Goal: Task Accomplishment & Management: Use online tool/utility

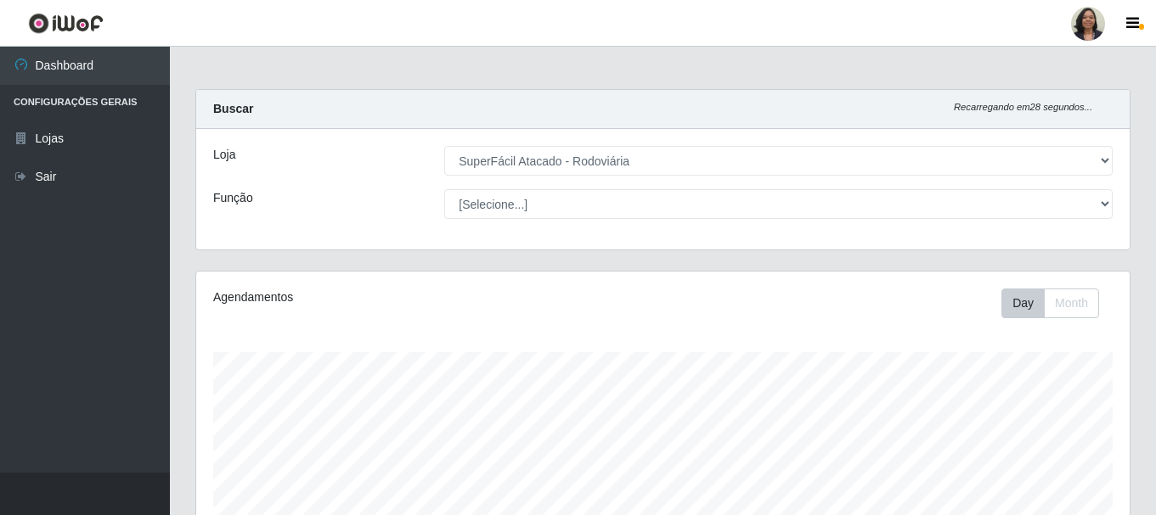
select select "400"
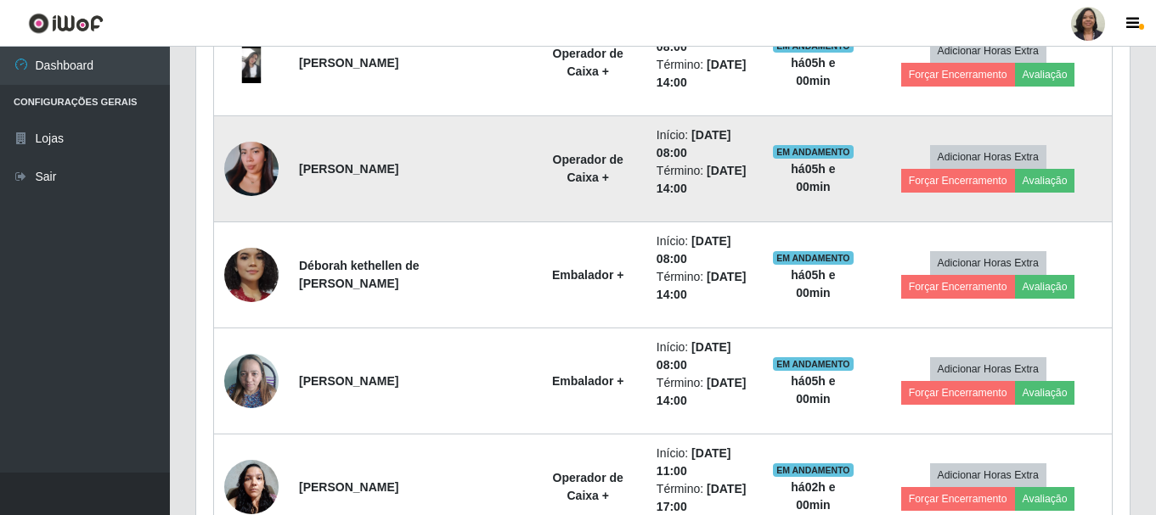
scroll to position [352, 933]
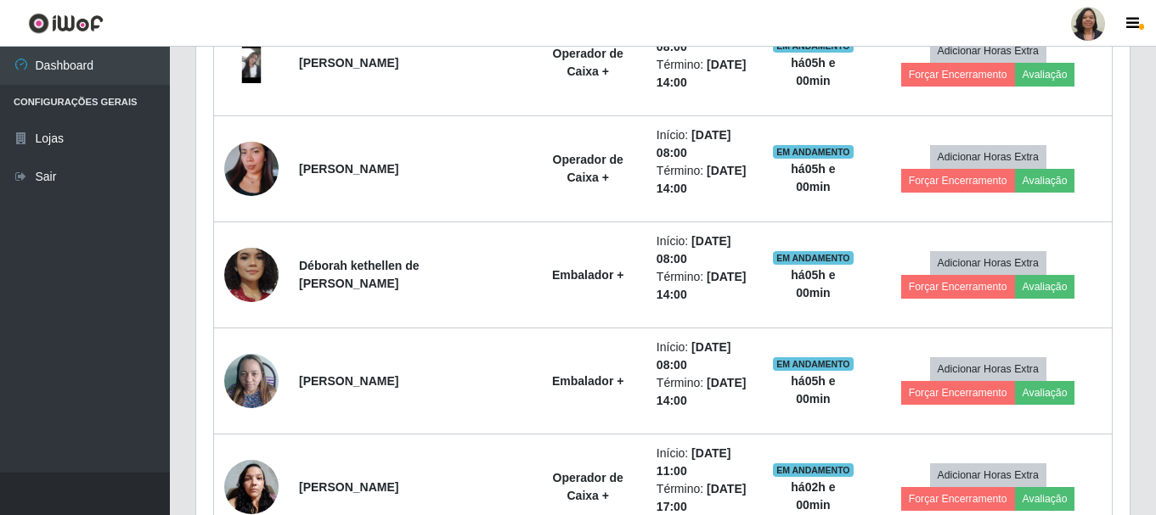
drag, startPoint x: 1155, startPoint y: 87, endPoint x: 1151, endPoint y: 6, distance: 81.6
drag, startPoint x: 1155, startPoint y: 94, endPoint x: 1157, endPoint y: 4, distance: 90.0
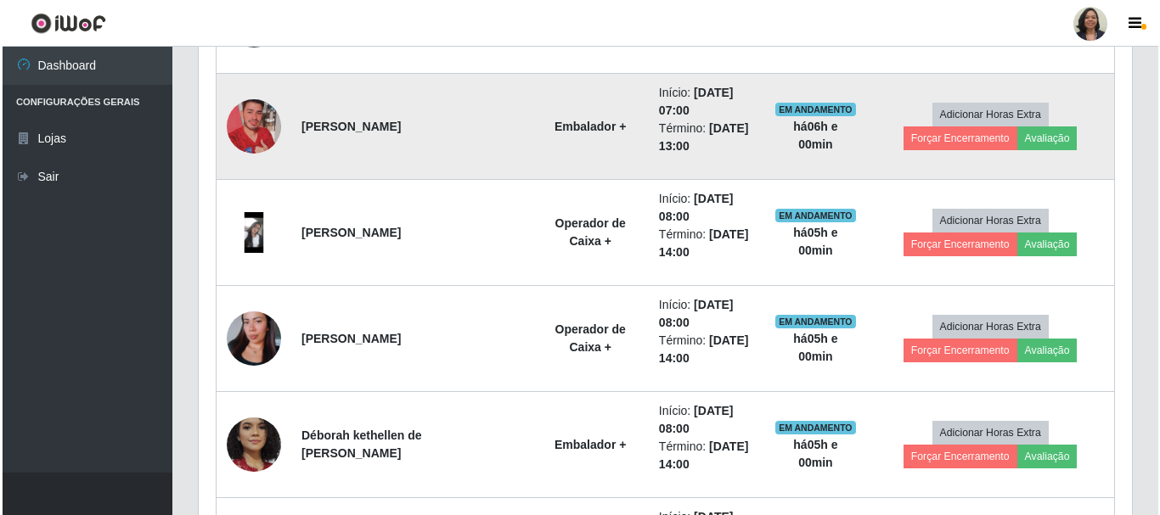
scroll to position [904, 0]
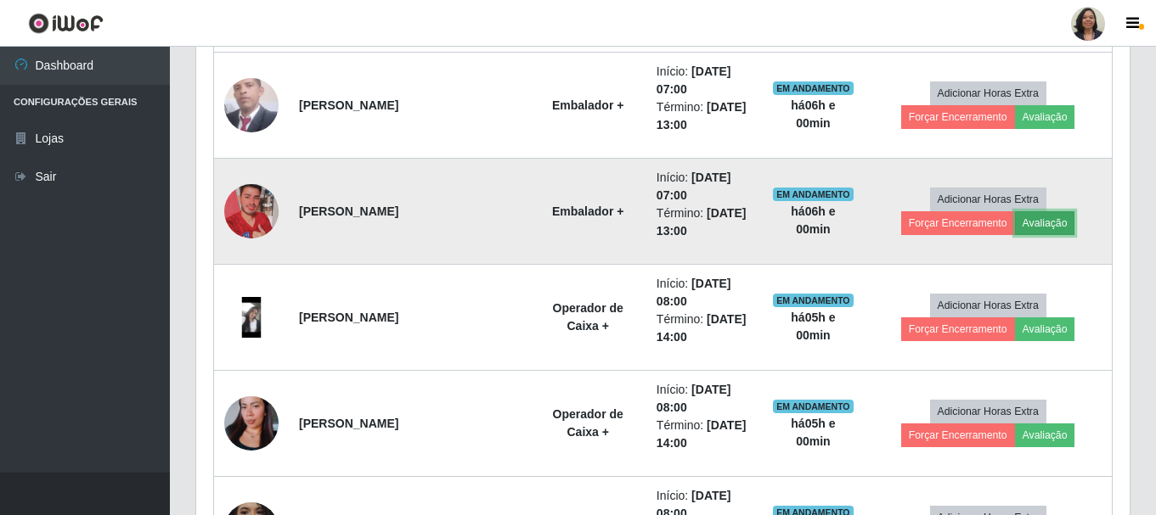
click at [1015, 220] on button "Avaliação" at bounding box center [1045, 223] width 60 height 24
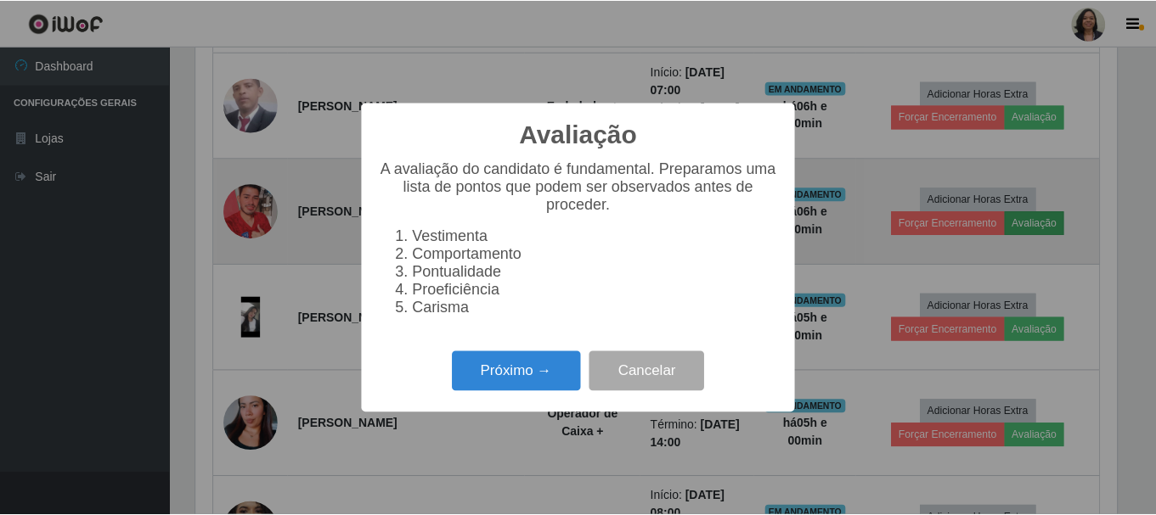
scroll to position [352, 925]
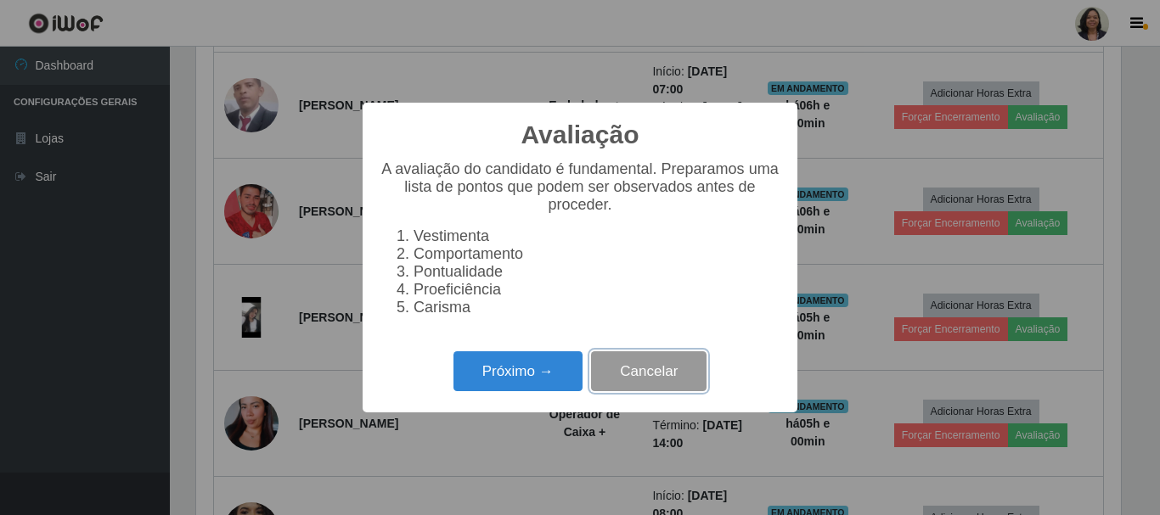
click at [672, 380] on button "Cancelar" at bounding box center [648, 372] width 115 height 40
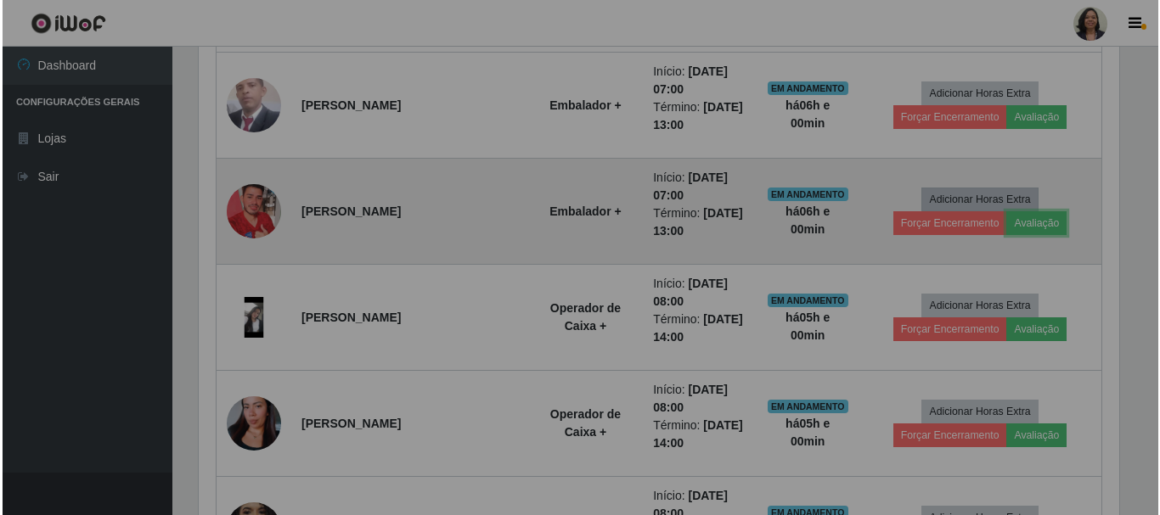
scroll to position [352, 933]
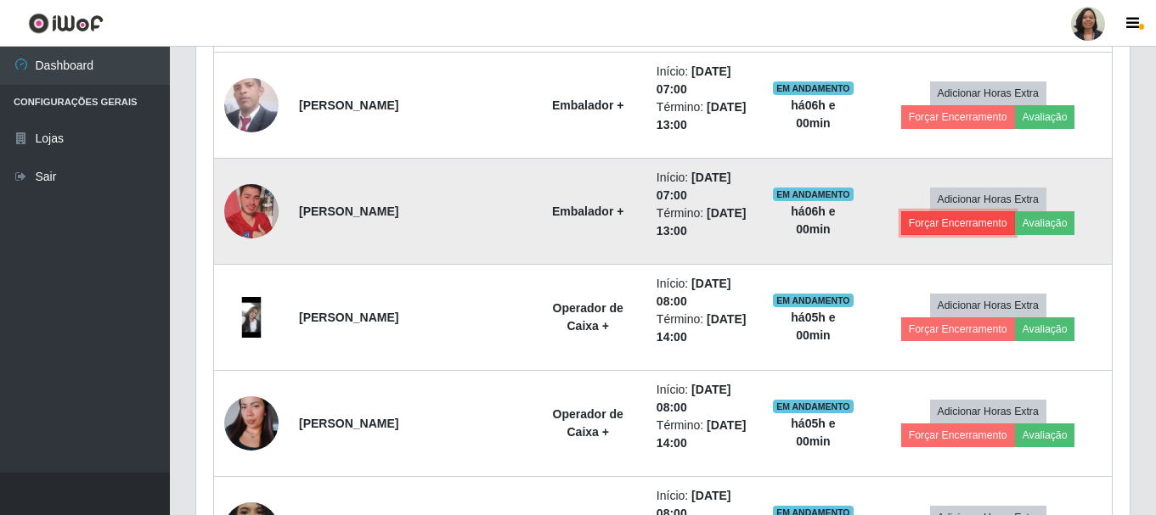
click at [1015, 211] on button "Forçar Encerramento" at bounding box center [958, 223] width 114 height 24
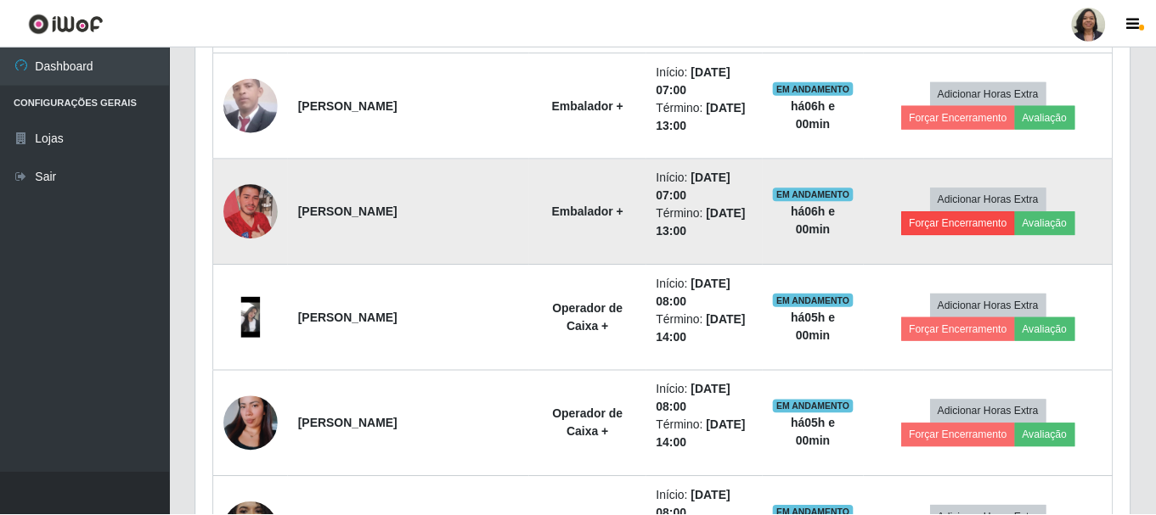
scroll to position [352, 925]
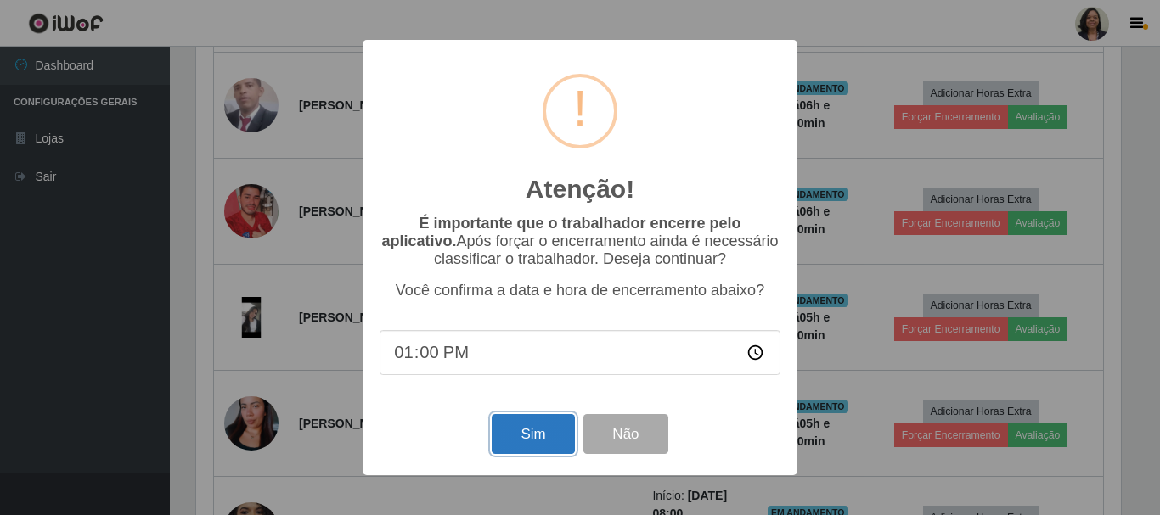
click at [541, 442] on button "Sim" at bounding box center [533, 434] width 82 height 40
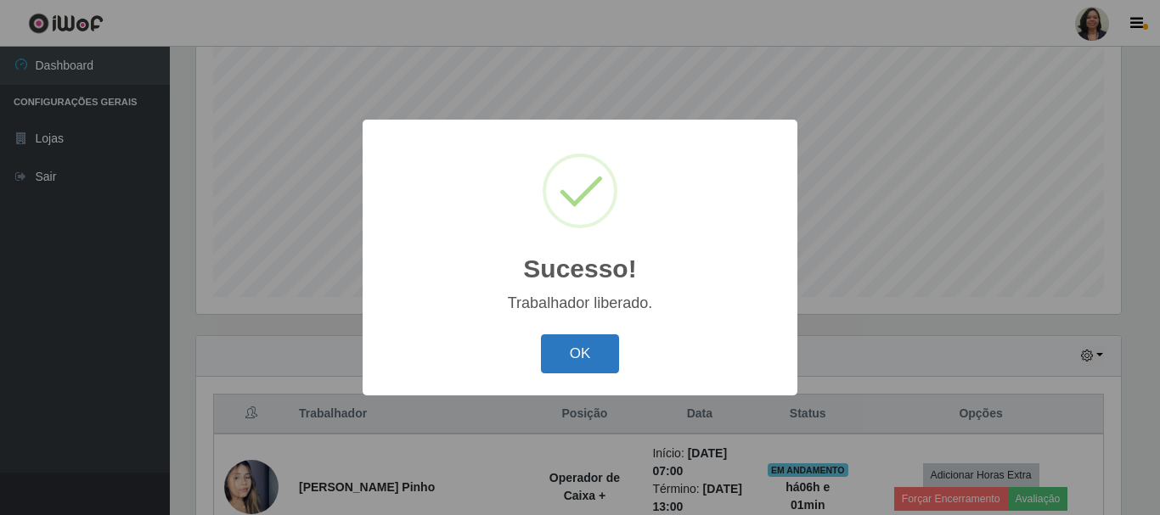
click at [581, 363] on button "OK" at bounding box center [580, 355] width 79 height 40
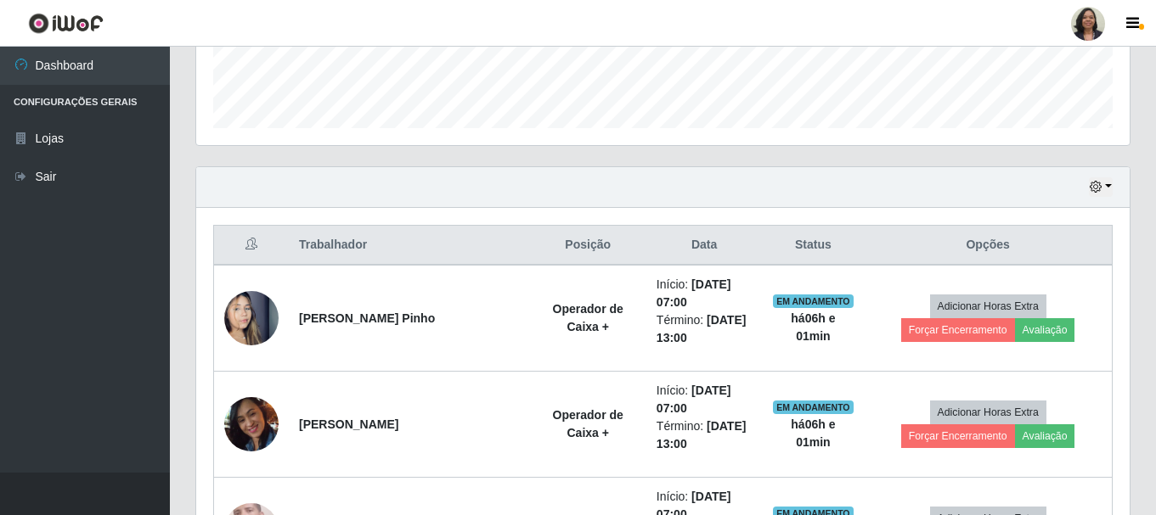
scroll to position [480, 0]
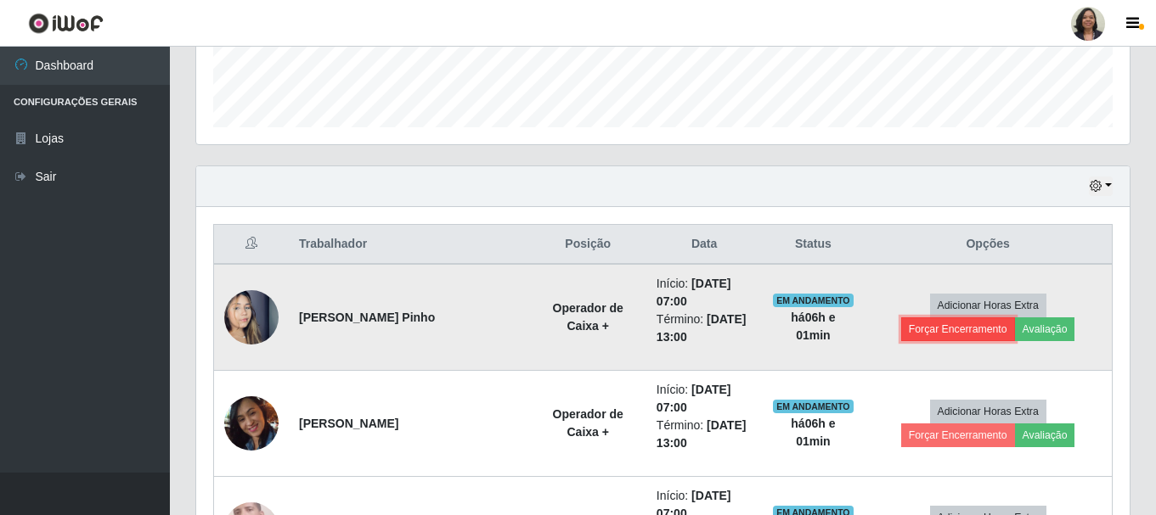
click at [1015, 318] on button "Forçar Encerramento" at bounding box center [958, 330] width 114 height 24
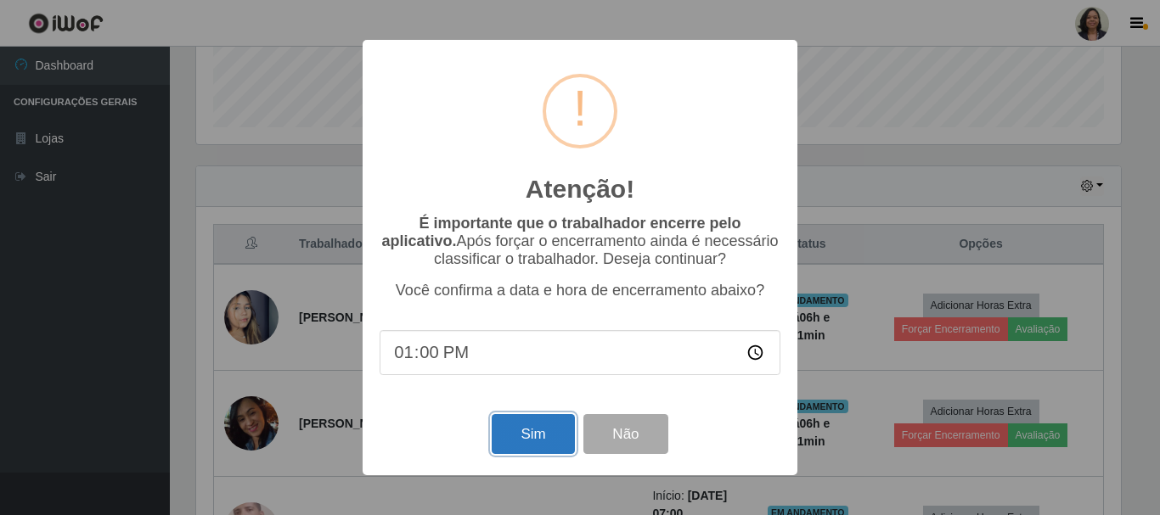
click at [526, 429] on button "Sim" at bounding box center [533, 434] width 82 height 40
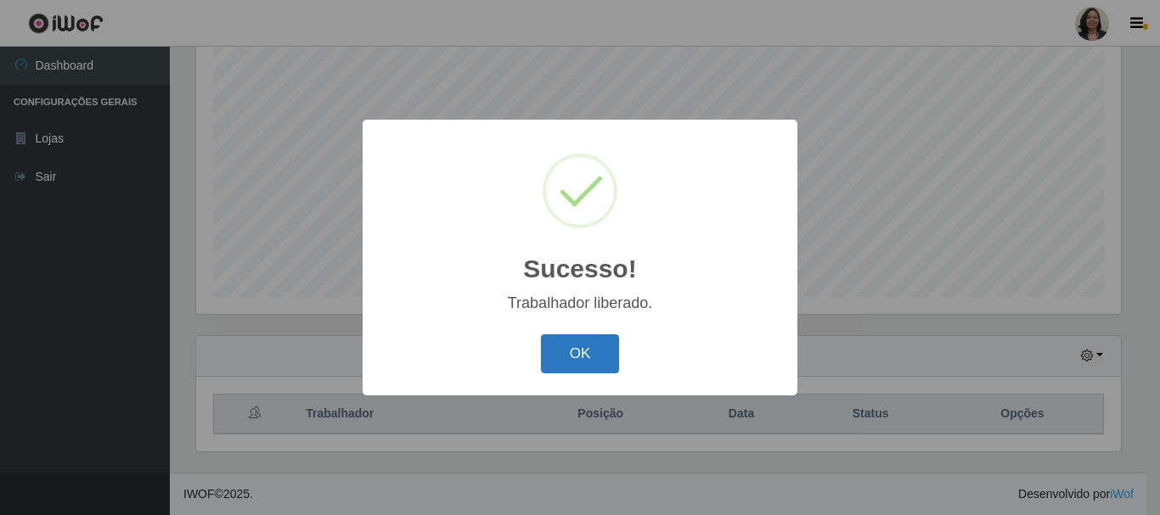
click at [581, 349] on button "OK" at bounding box center [580, 355] width 79 height 40
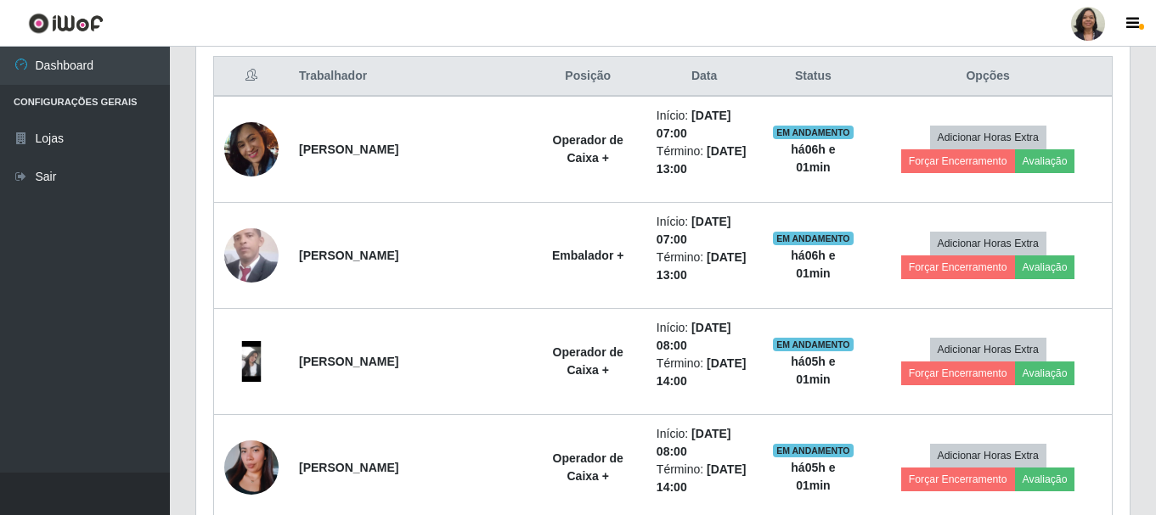
scroll to position [0, 0]
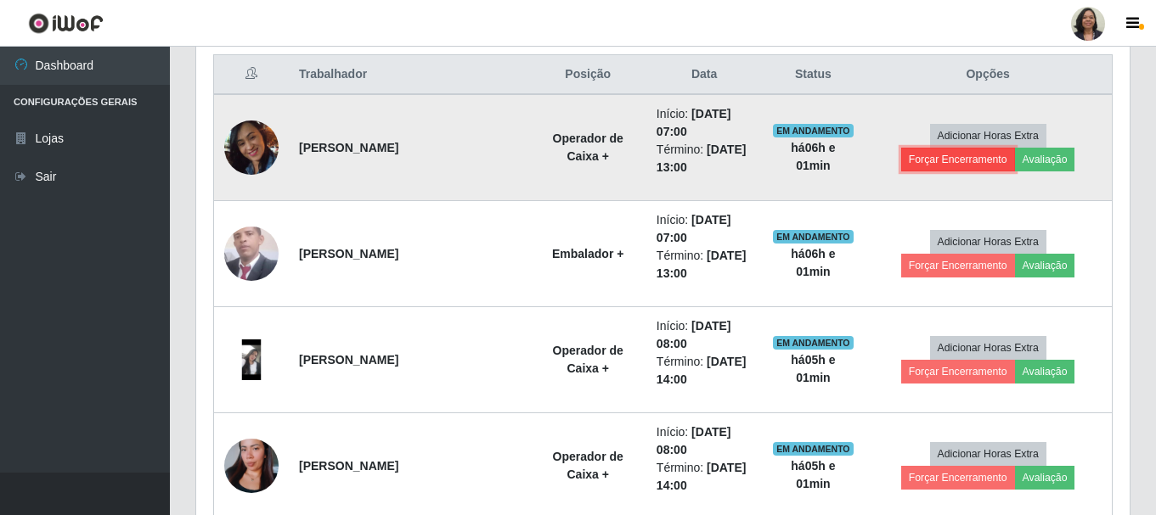
click at [1015, 148] on button "Forçar Encerramento" at bounding box center [958, 160] width 114 height 24
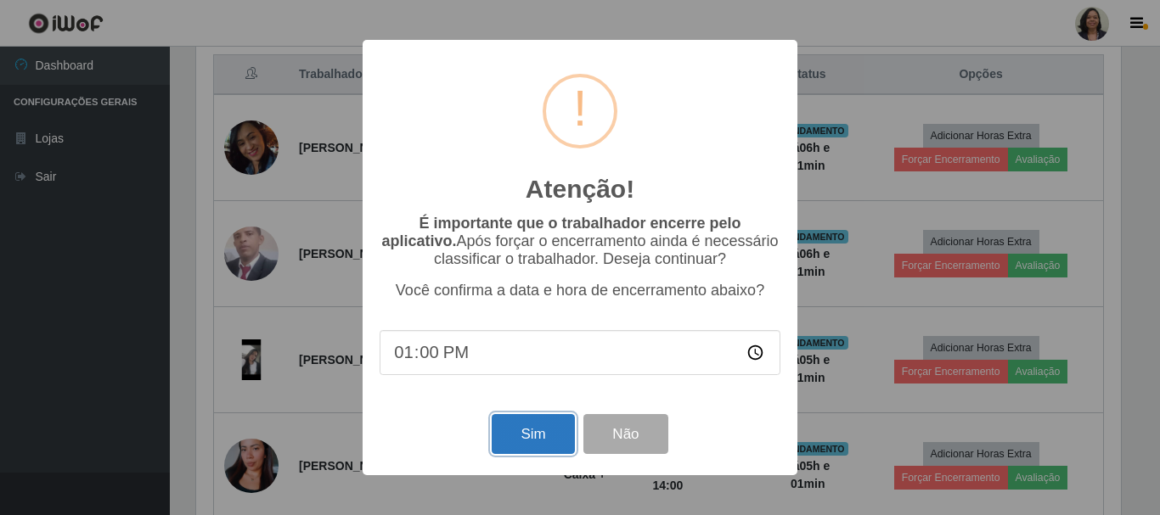
click at [543, 452] on button "Sim" at bounding box center [533, 434] width 82 height 40
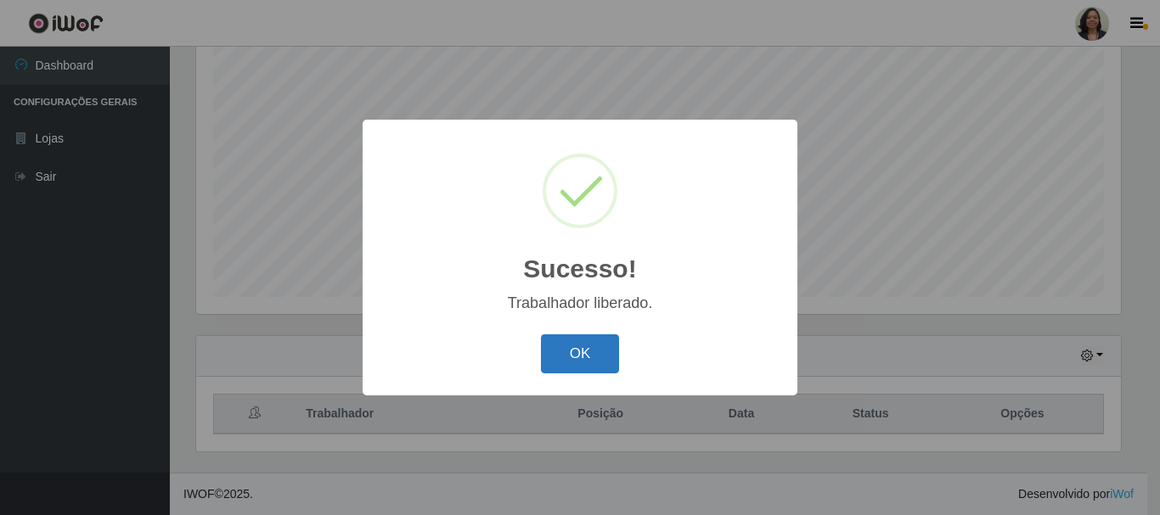
click at [601, 351] on button "OK" at bounding box center [580, 355] width 79 height 40
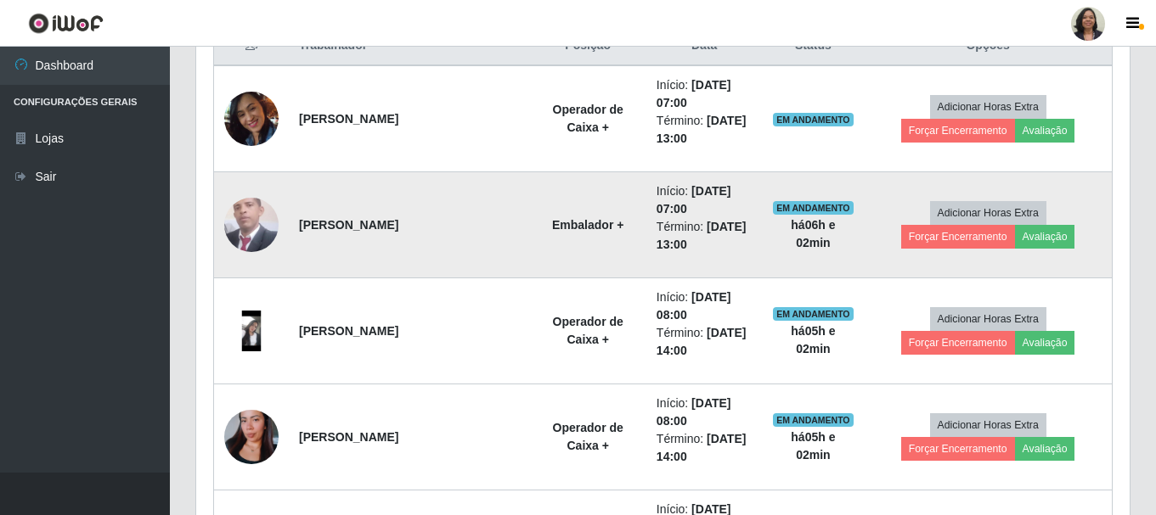
scroll to position [565, 0]
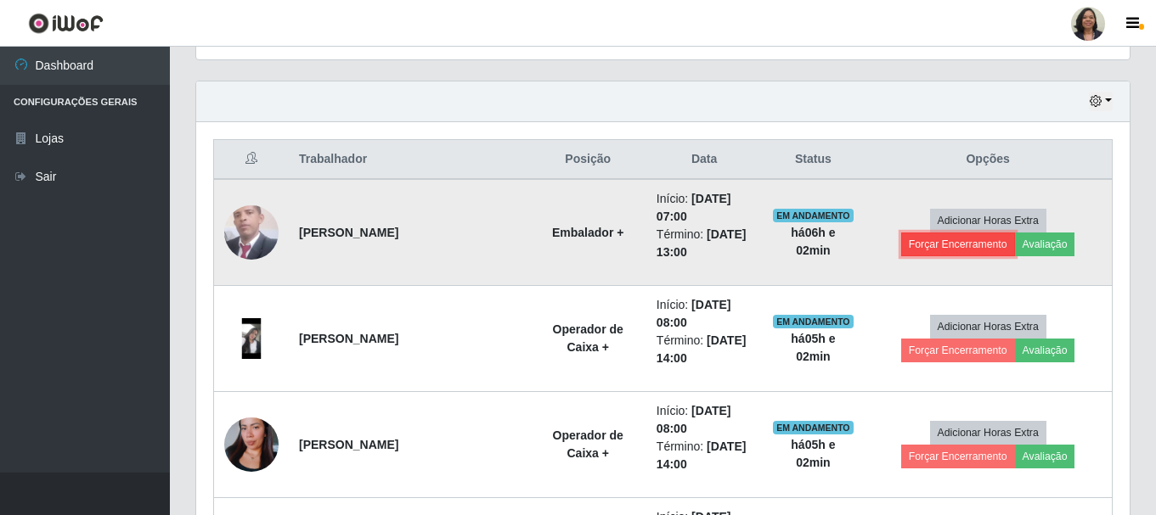
click at [1015, 233] on button "Forçar Encerramento" at bounding box center [958, 245] width 114 height 24
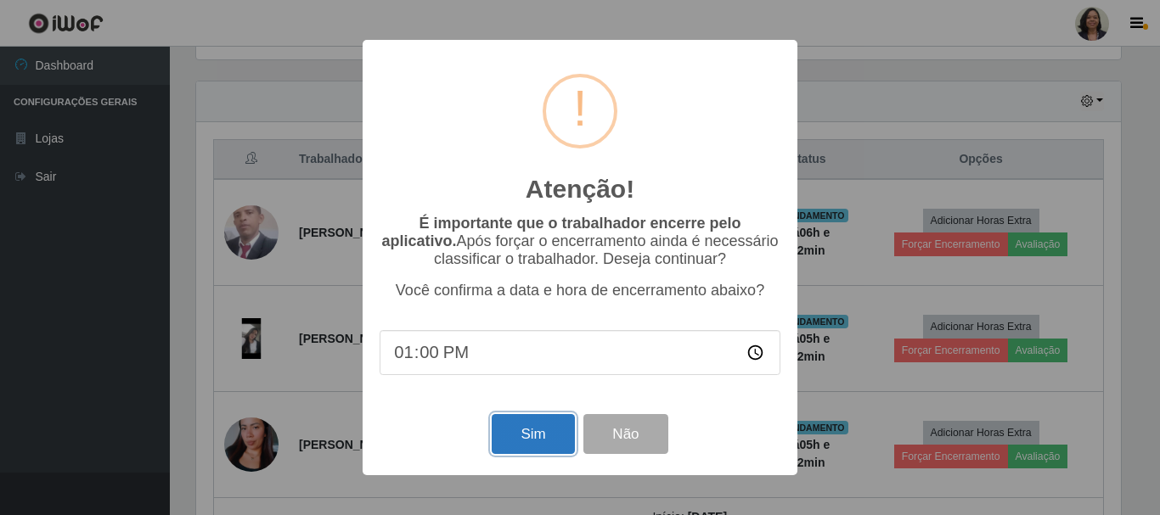
click at [515, 436] on button "Sim" at bounding box center [533, 434] width 82 height 40
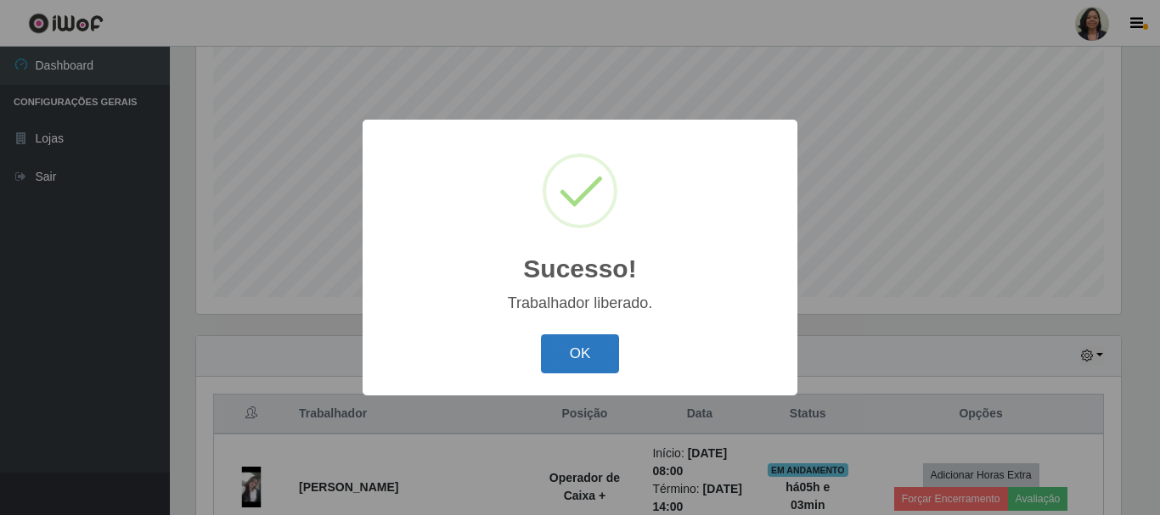
click at [586, 363] on button "OK" at bounding box center [580, 355] width 79 height 40
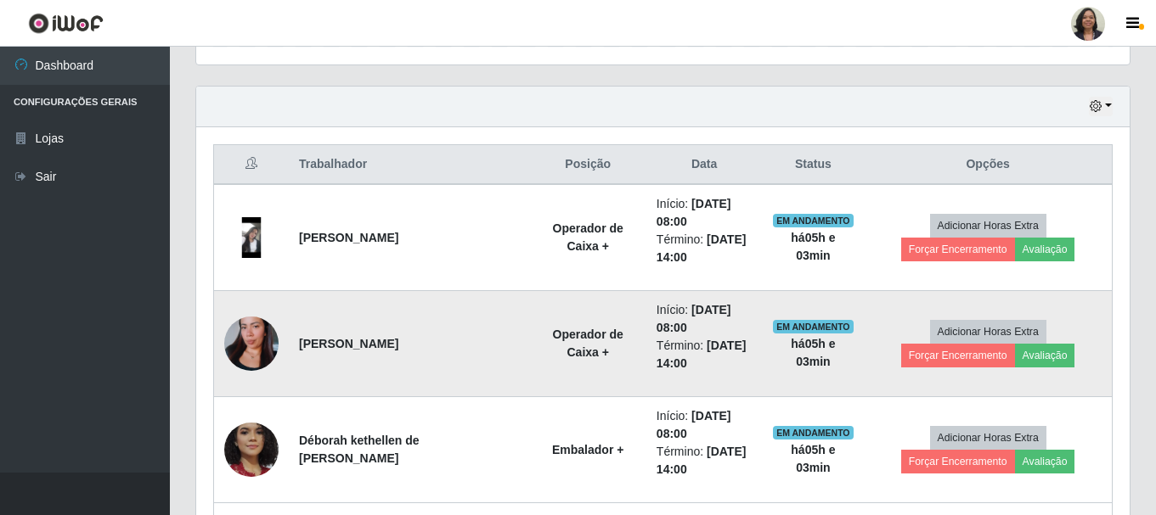
scroll to position [735, 0]
